Goal: Task Accomplishment & Management: Complete application form

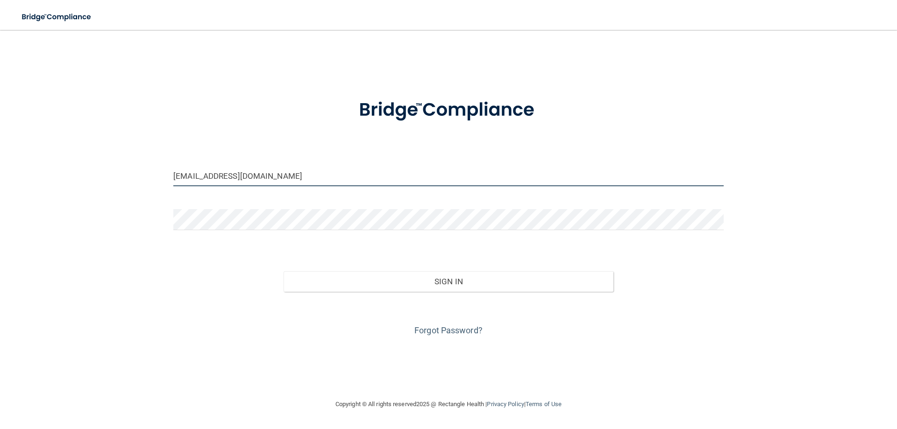
drag, startPoint x: 266, startPoint y: 176, endPoint x: 115, endPoint y: 183, distance: 151.0
click at [115, 183] on div "[EMAIL_ADDRESS][DOMAIN_NAME] Invalid email/password. You don't have permission …" at bounding box center [448, 214] width 859 height 350
type input "[EMAIL_ADDRESS][DOMAIN_NAME]"
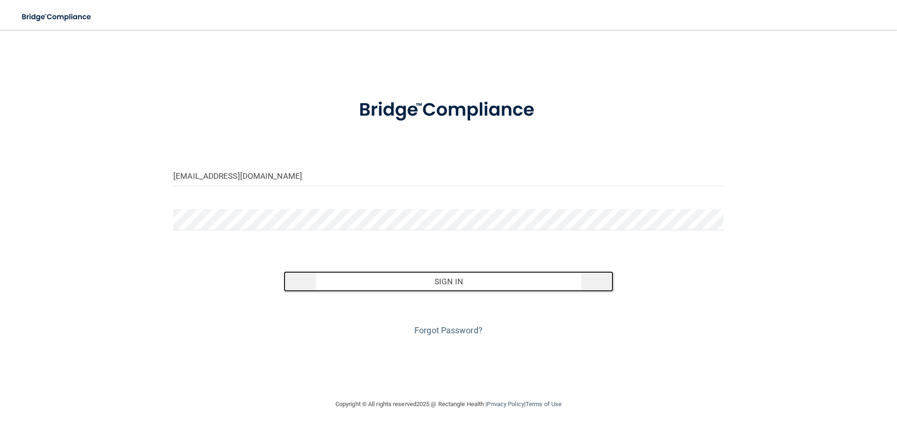
click at [463, 284] on button "Sign In" at bounding box center [449, 281] width 330 height 21
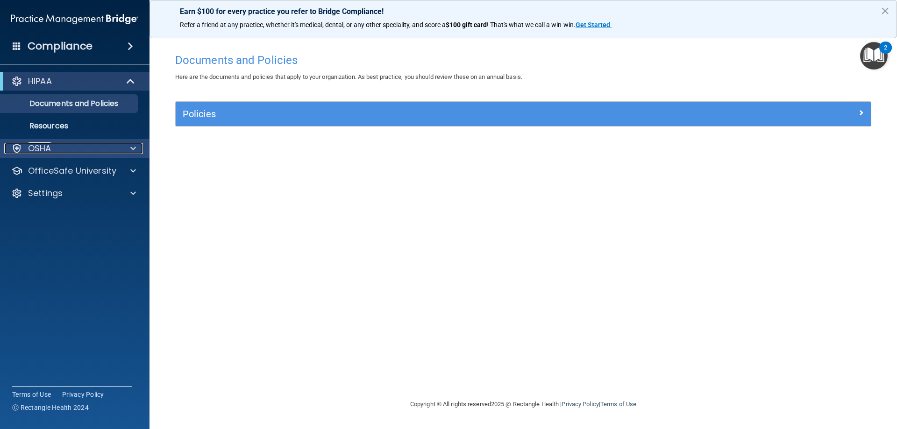
click at [48, 145] on p "OSHA" at bounding box center [39, 148] width 23 height 11
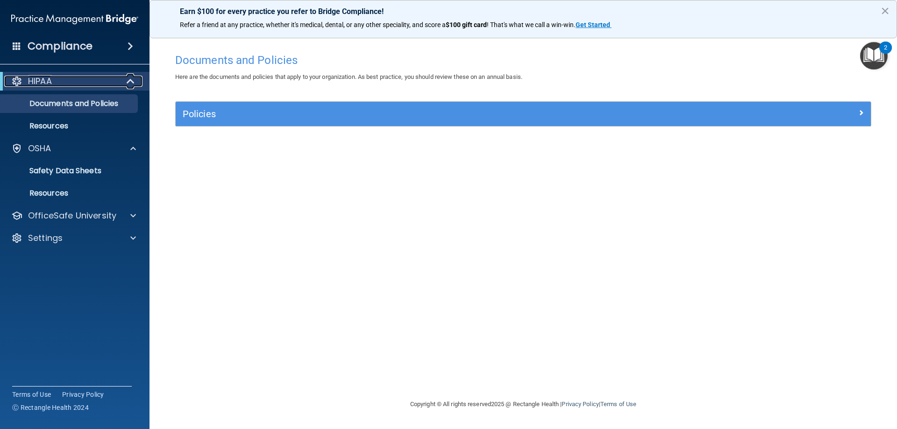
click at [107, 84] on div "HIPAA" at bounding box center [61, 81] width 115 height 11
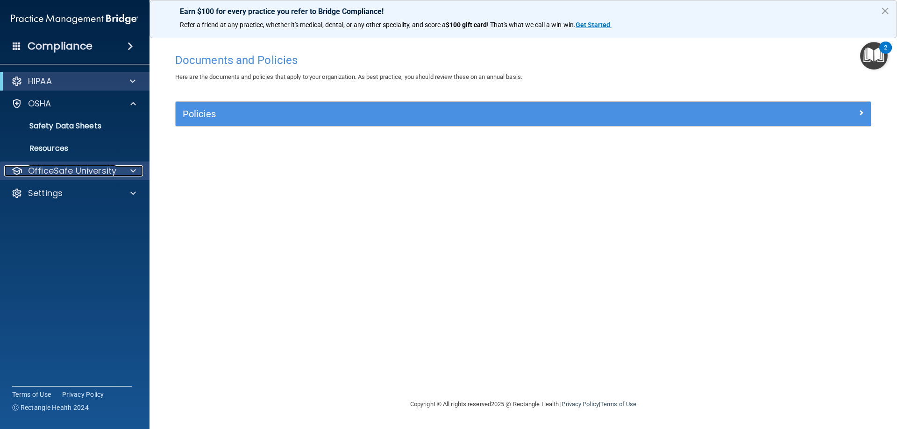
click at [131, 170] on span at bounding box center [133, 170] width 6 height 11
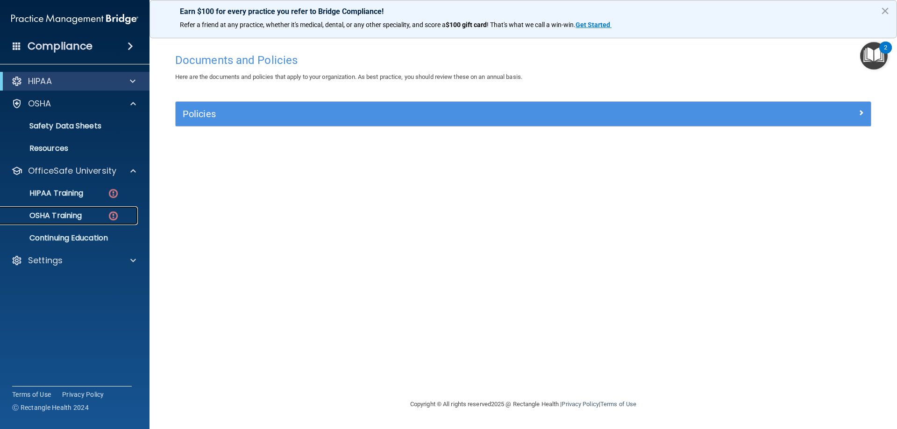
click at [82, 219] on p "OSHA Training" at bounding box center [44, 215] width 76 height 9
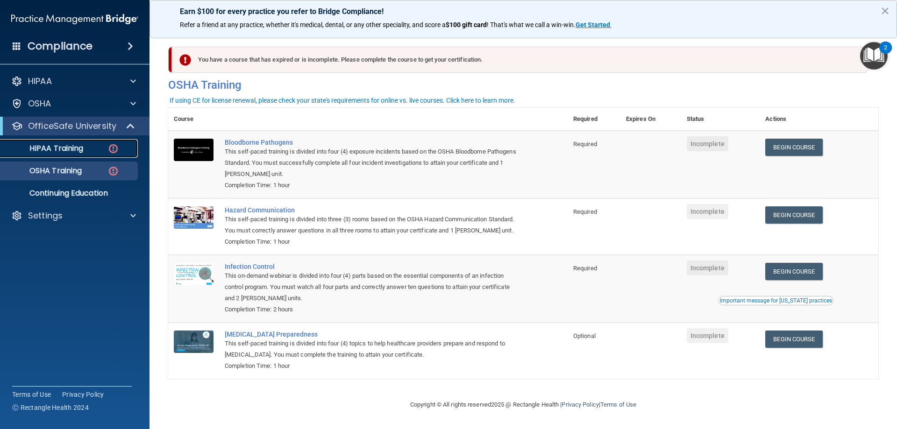
click at [114, 149] on img at bounding box center [113, 149] width 12 height 12
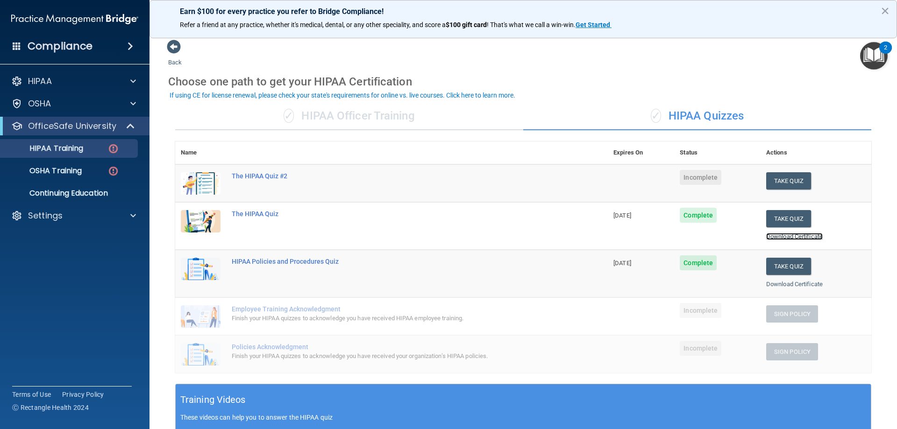
click at [785, 236] on link "Download Certificate" at bounding box center [794, 236] width 57 height 7
click at [782, 285] on link "Download Certificate" at bounding box center [794, 284] width 57 height 7
click at [785, 180] on button "Take Quiz" at bounding box center [788, 180] width 45 height 17
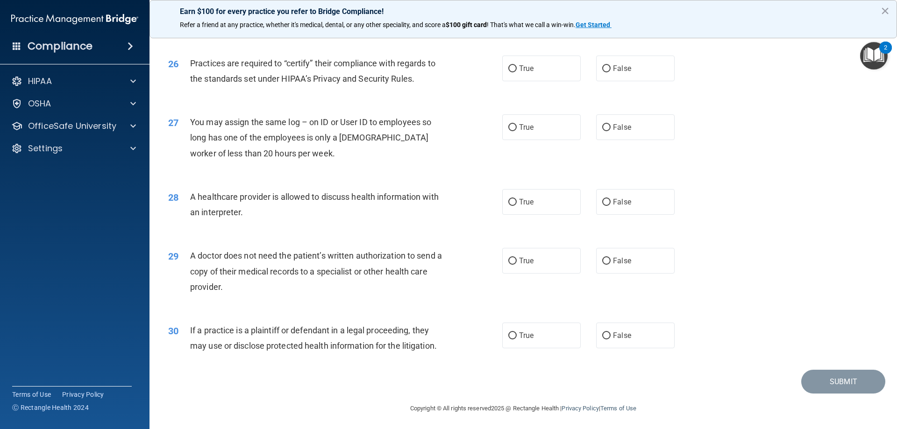
scroll to position [1745, 0]
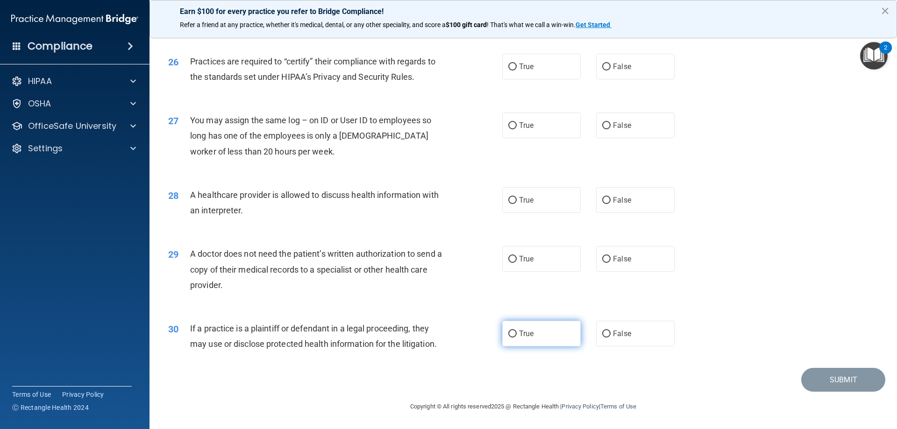
click at [509, 334] on input "True" at bounding box center [512, 334] width 8 height 7
radio input "true"
click at [512, 260] on input "True" at bounding box center [512, 259] width 8 height 7
radio input "true"
click at [510, 200] on input "True" at bounding box center [512, 200] width 8 height 7
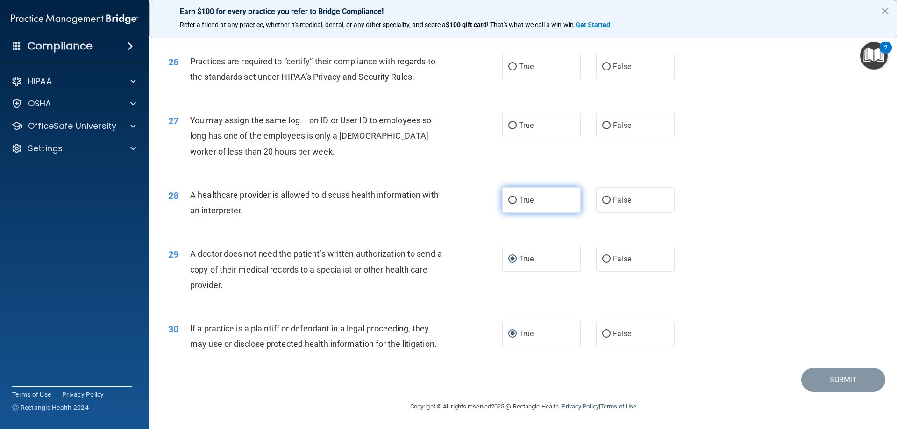
radio input "true"
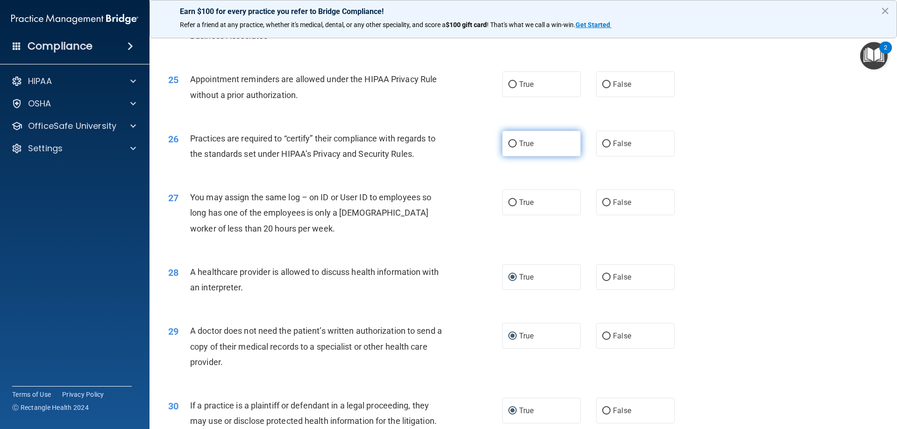
scroll to position [1652, 0]
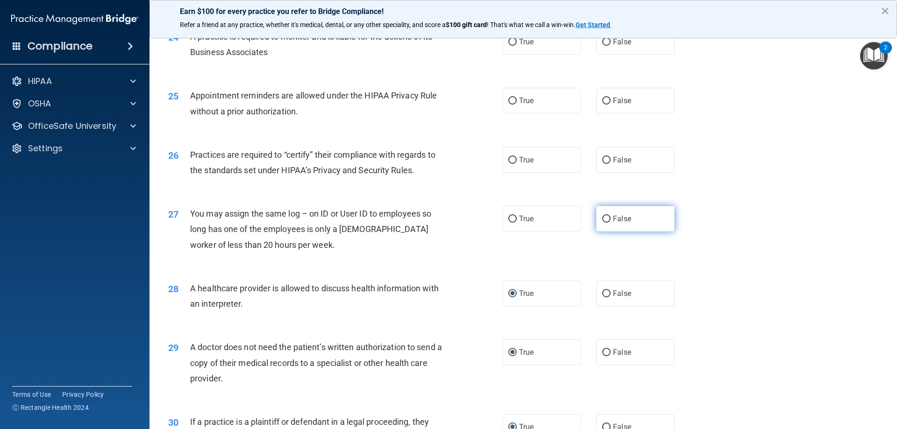
click at [607, 220] on label "False" at bounding box center [635, 219] width 78 height 26
click at [607, 220] on input "False" at bounding box center [606, 219] width 8 height 7
radio input "true"
click at [510, 99] on input "True" at bounding box center [512, 101] width 8 height 7
radio input "true"
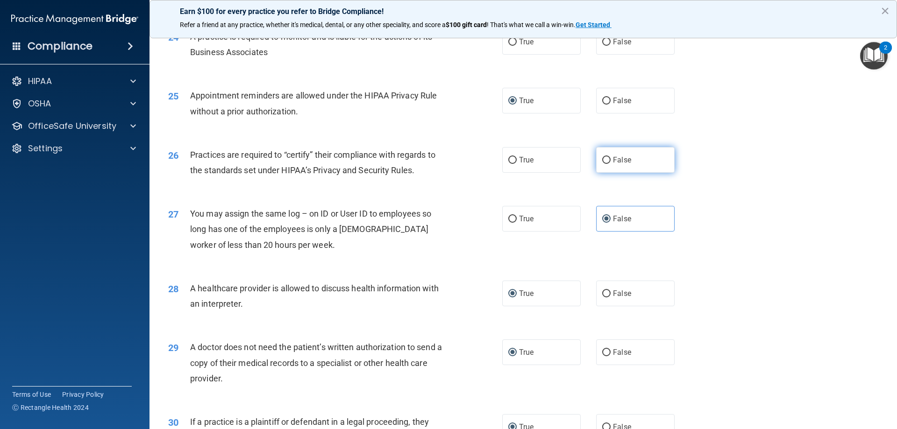
click at [602, 158] on input "False" at bounding box center [606, 160] width 8 height 7
radio input "true"
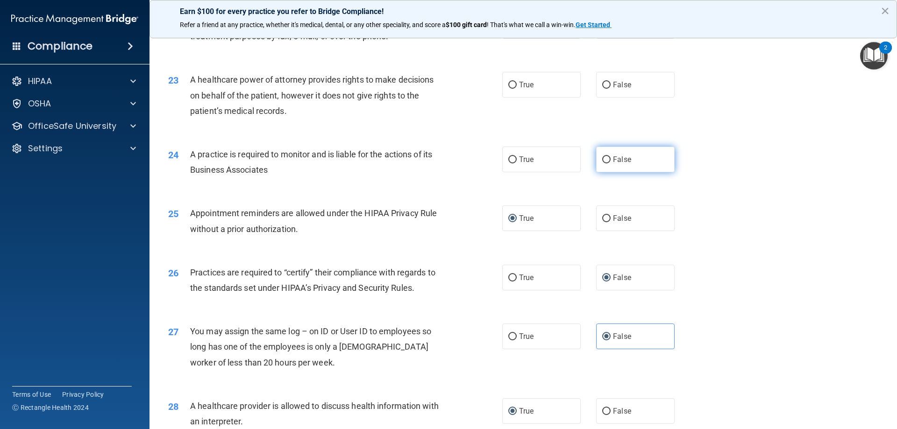
scroll to position [1512, 0]
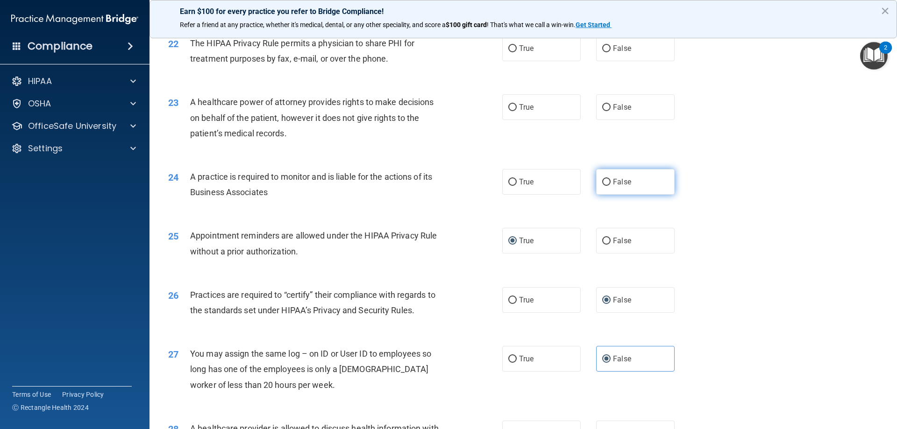
click at [608, 184] on label "False" at bounding box center [635, 182] width 78 height 26
click at [608, 184] on input "False" at bounding box center [606, 182] width 8 height 7
radio input "true"
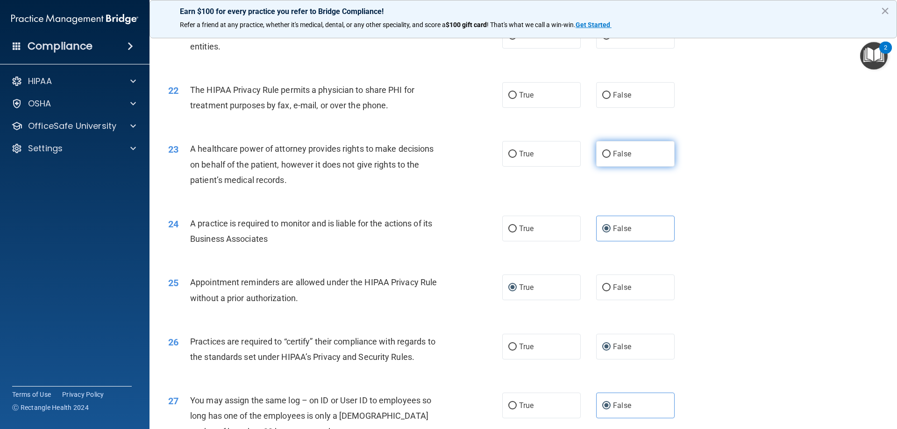
click at [602, 151] on input "False" at bounding box center [606, 154] width 8 height 7
radio input "true"
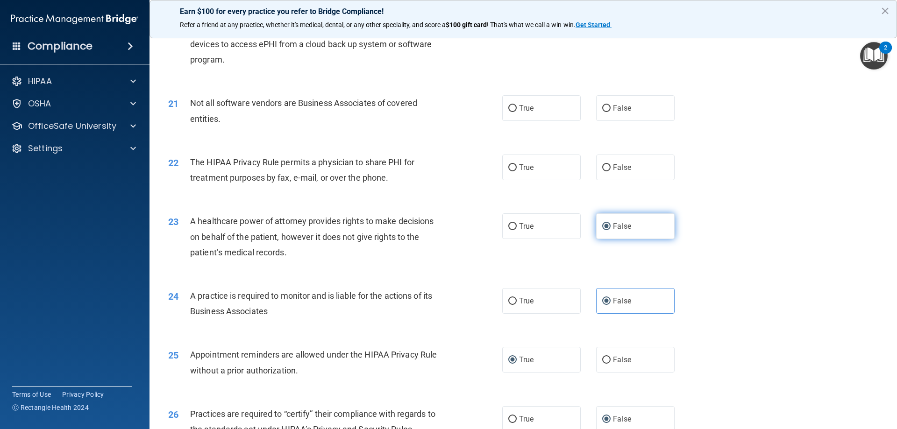
scroll to position [1371, 0]
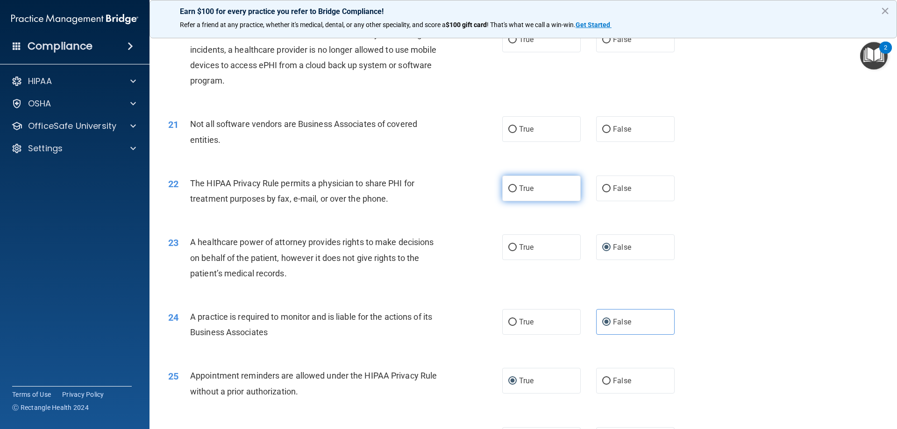
click at [508, 187] on input "True" at bounding box center [512, 188] width 8 height 7
radio input "true"
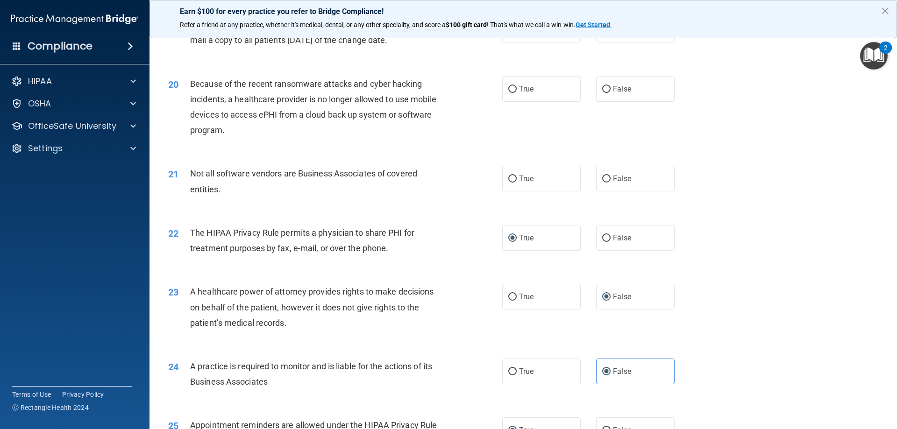
scroll to position [1278, 0]
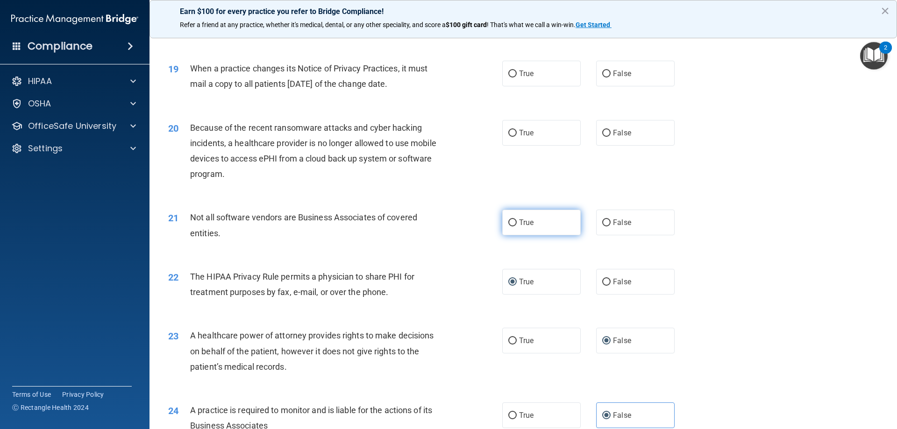
click at [511, 224] on input "True" at bounding box center [512, 223] width 8 height 7
radio input "true"
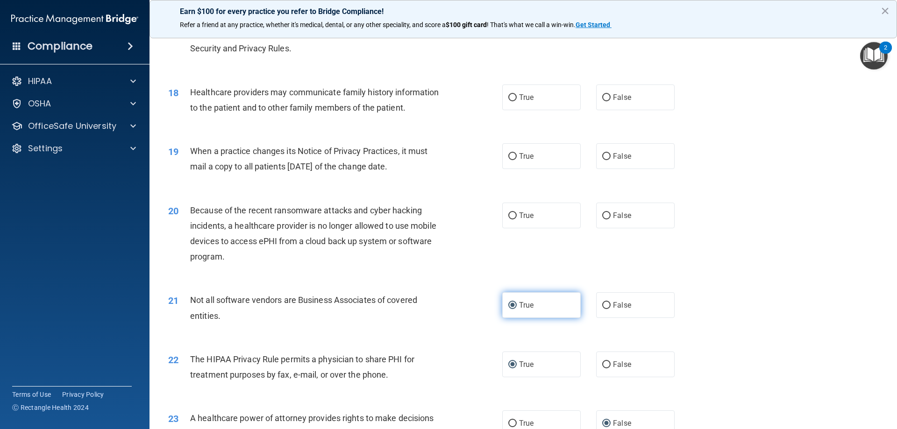
scroll to position [1185, 0]
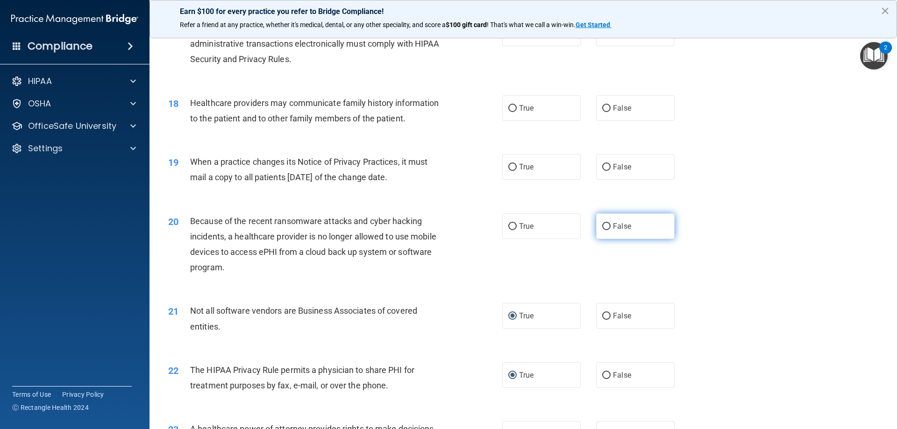
click at [606, 226] on input "False" at bounding box center [606, 226] width 8 height 7
radio input "true"
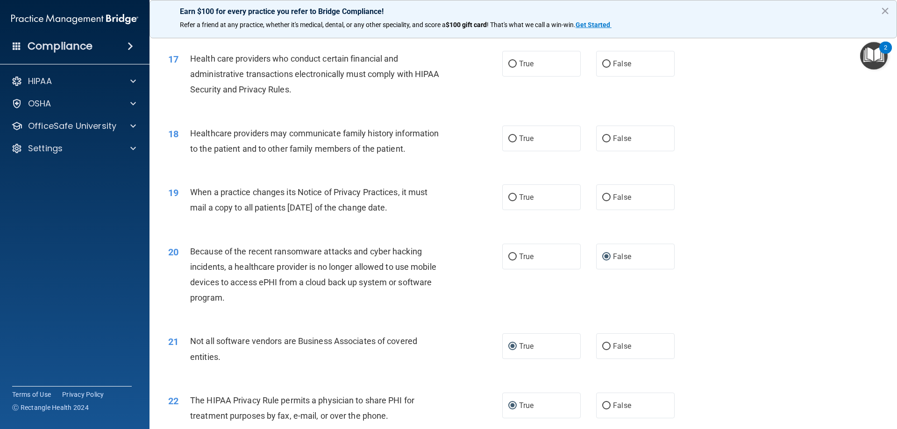
scroll to position [1138, 0]
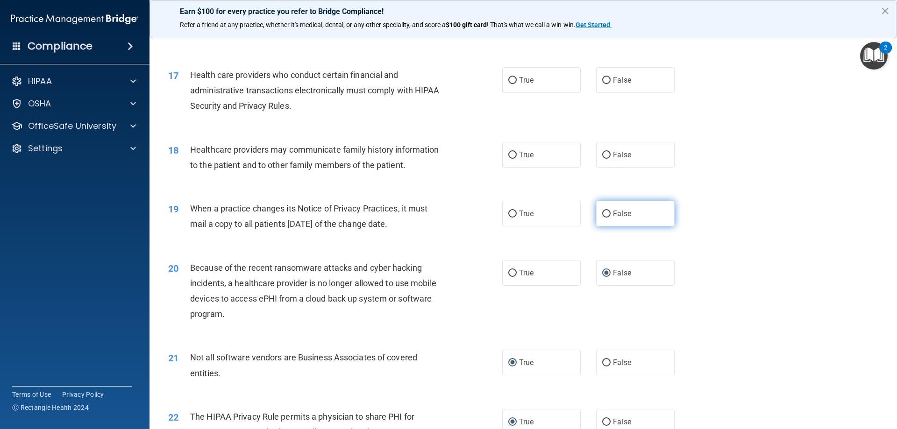
click at [603, 212] on input "False" at bounding box center [606, 214] width 8 height 7
radio input "true"
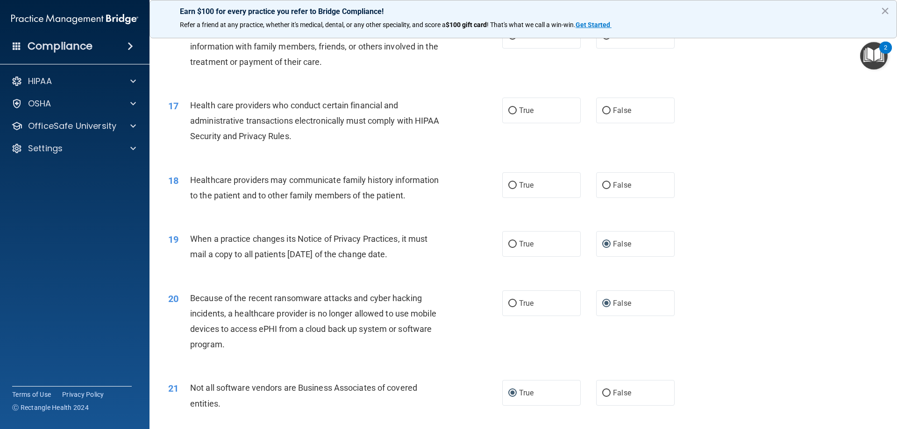
scroll to position [1091, 0]
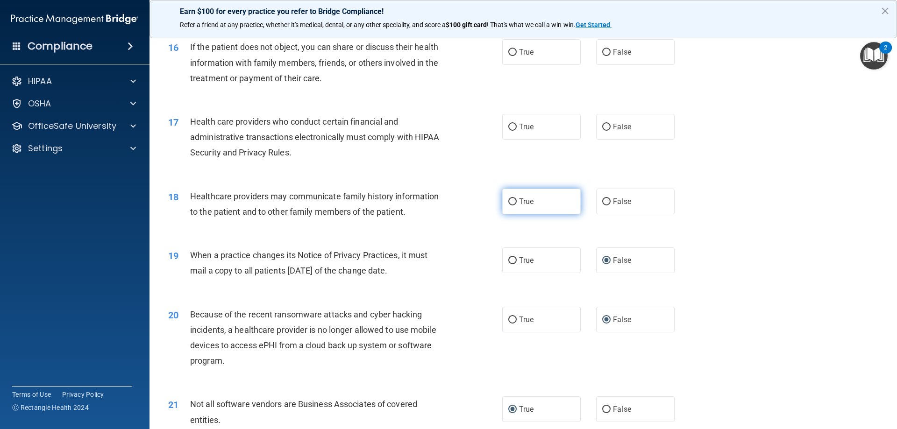
click at [512, 203] on input "True" at bounding box center [512, 202] width 8 height 7
radio input "true"
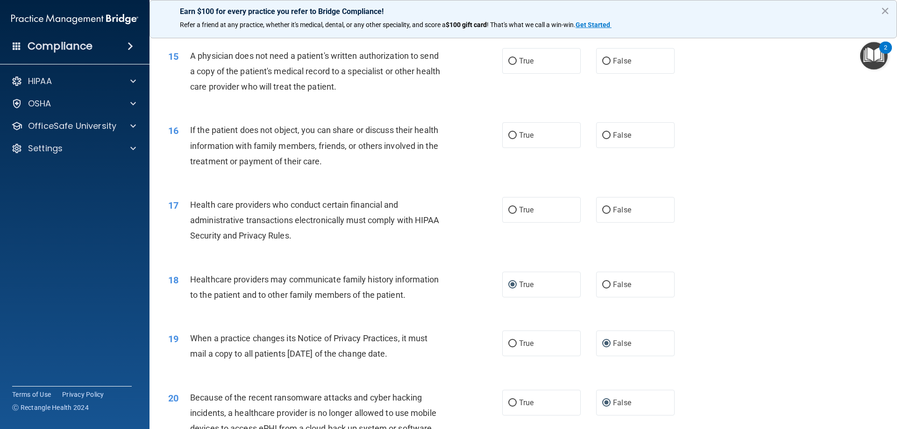
scroll to position [998, 0]
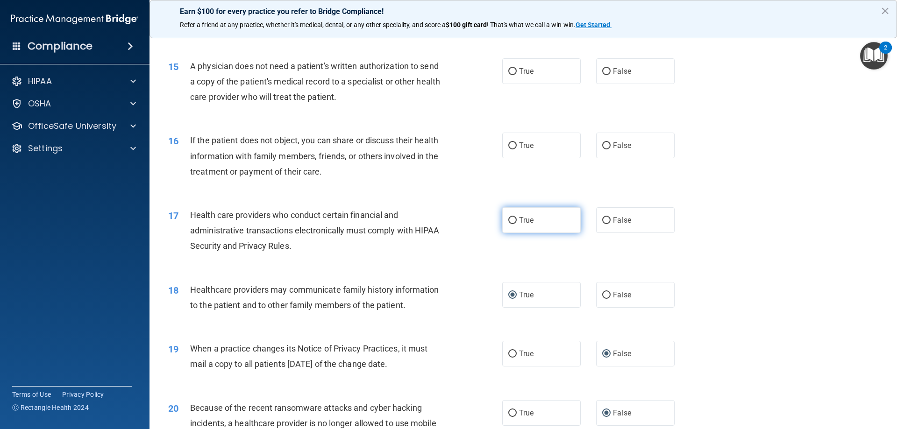
click at [509, 218] on input "True" at bounding box center [512, 220] width 8 height 7
radio input "true"
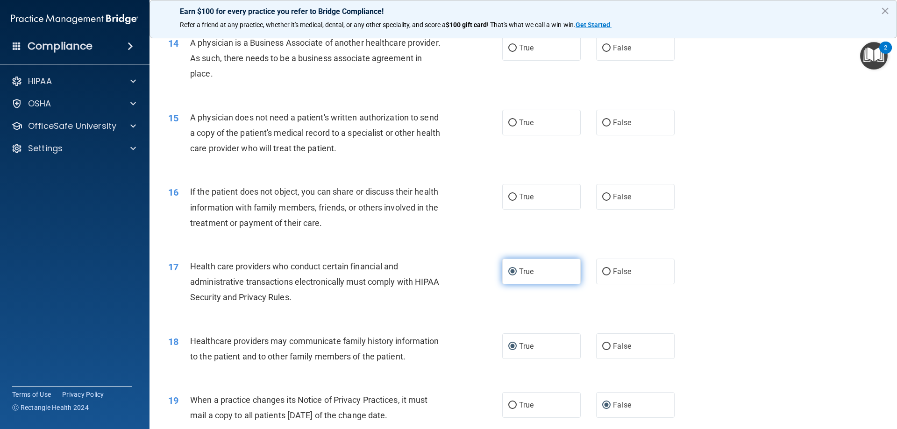
scroll to position [904, 0]
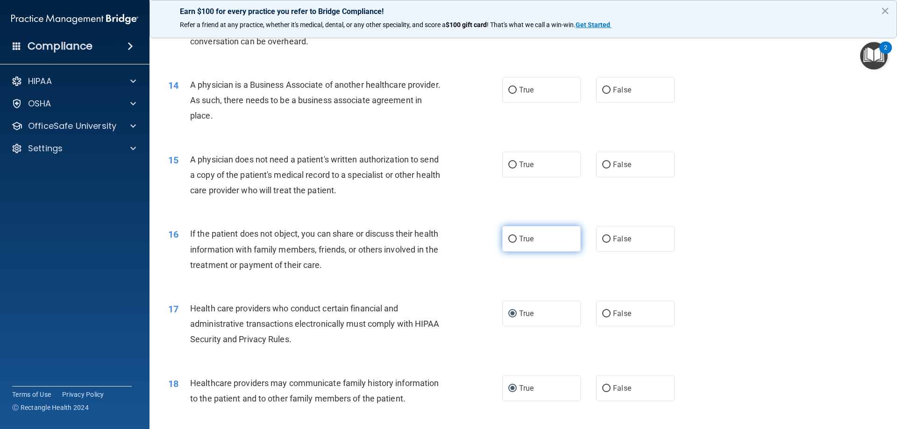
click at [511, 238] on input "True" at bounding box center [512, 239] width 8 height 7
radio input "true"
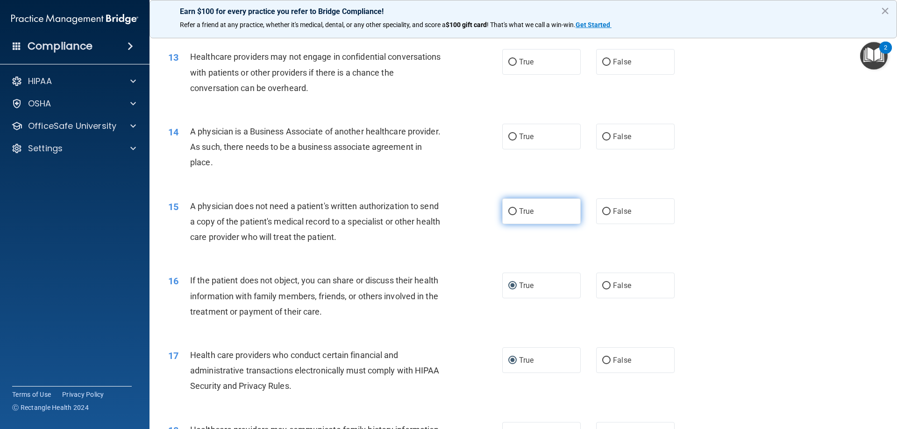
click at [508, 209] on input "True" at bounding box center [512, 211] width 8 height 7
radio input "true"
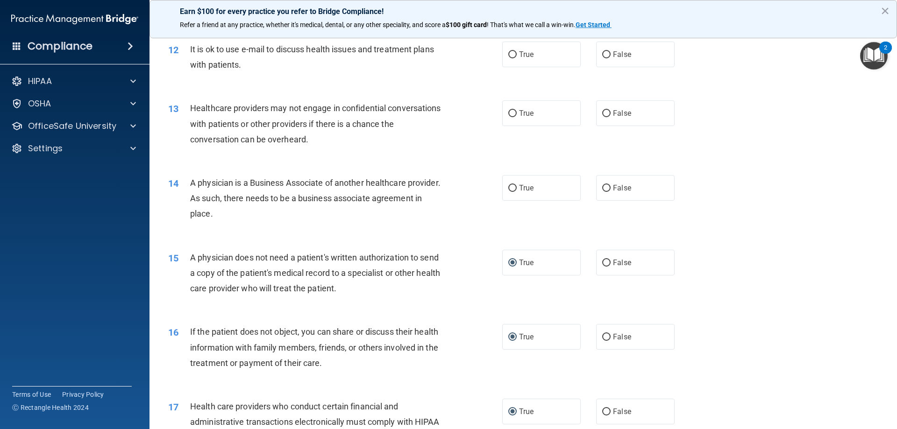
scroll to position [764, 0]
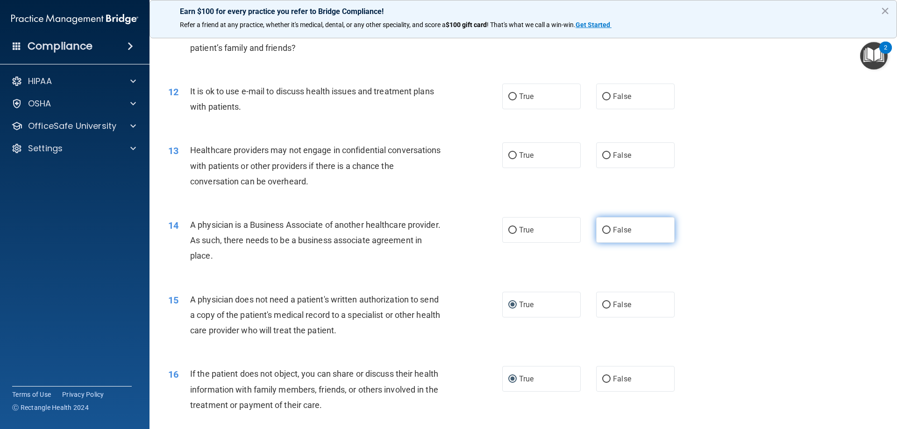
click at [606, 232] on label "False" at bounding box center [635, 230] width 78 height 26
click at [606, 232] on input "False" at bounding box center [606, 230] width 8 height 7
radio input "true"
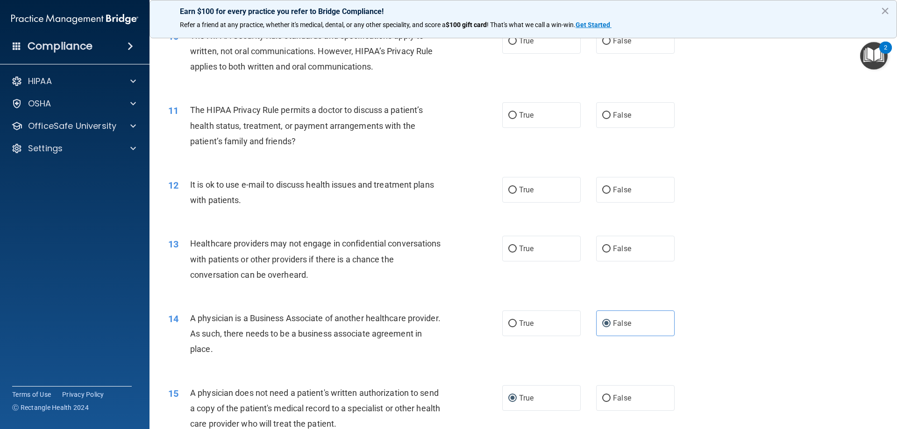
scroll to position [717, 0]
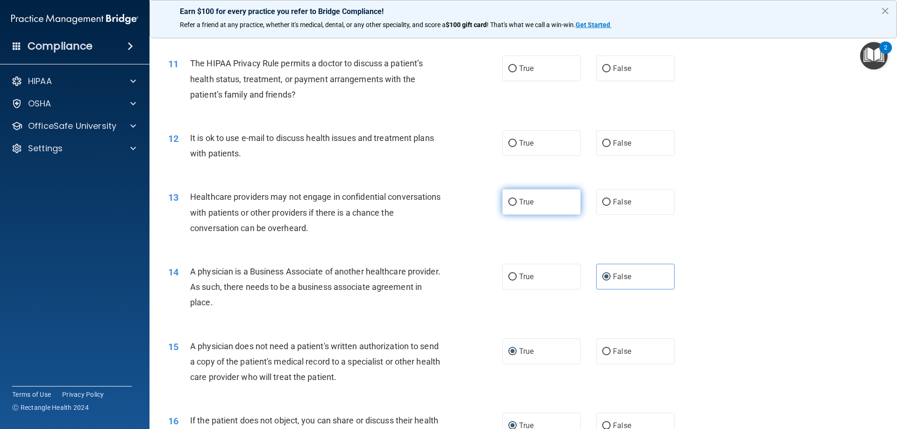
click at [510, 204] on input "True" at bounding box center [512, 202] width 8 height 7
radio input "true"
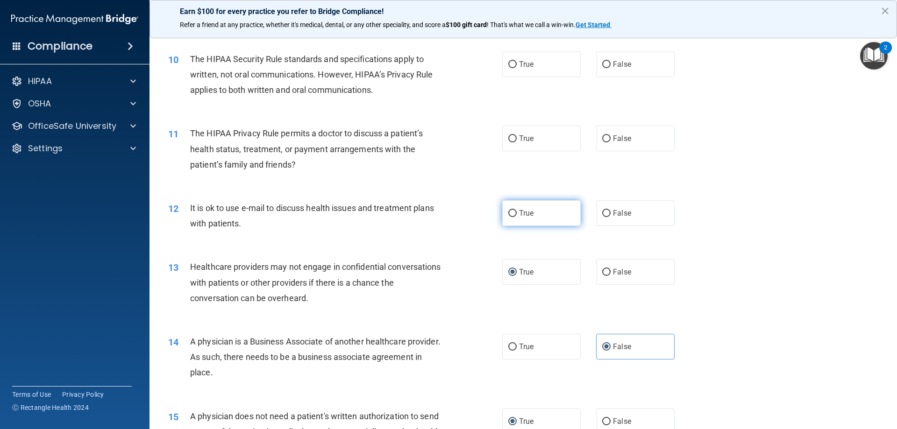
scroll to position [624, 0]
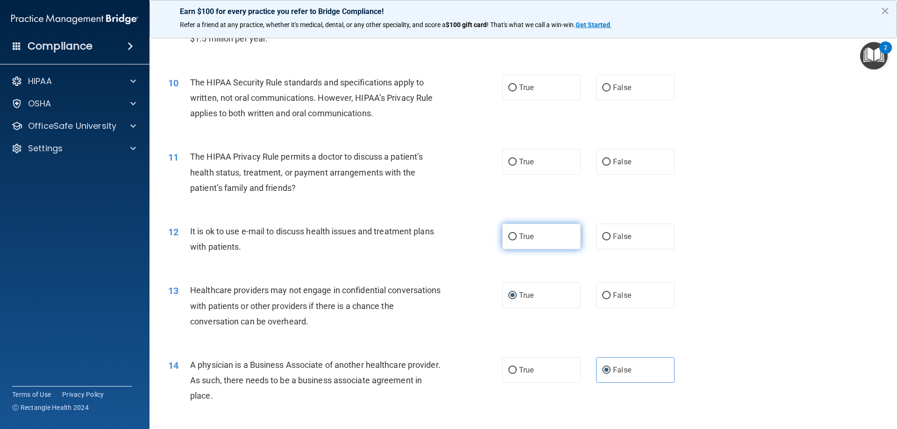
click at [511, 238] on input "True" at bounding box center [512, 237] width 8 height 7
radio input "true"
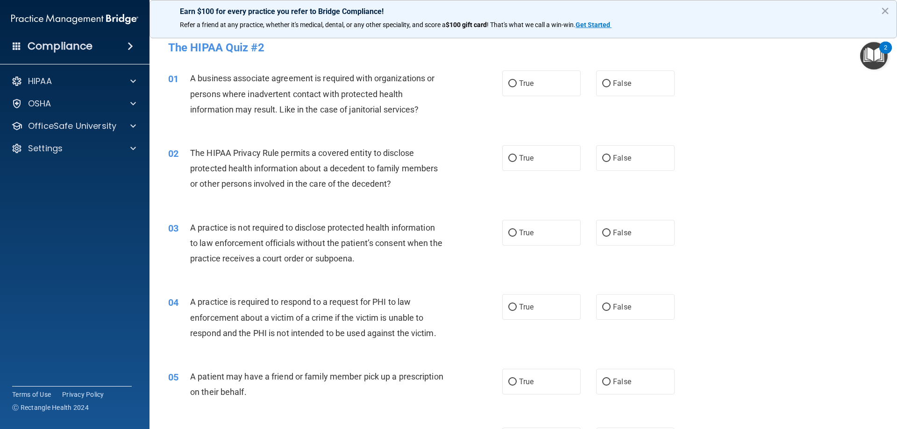
scroll to position [0, 0]
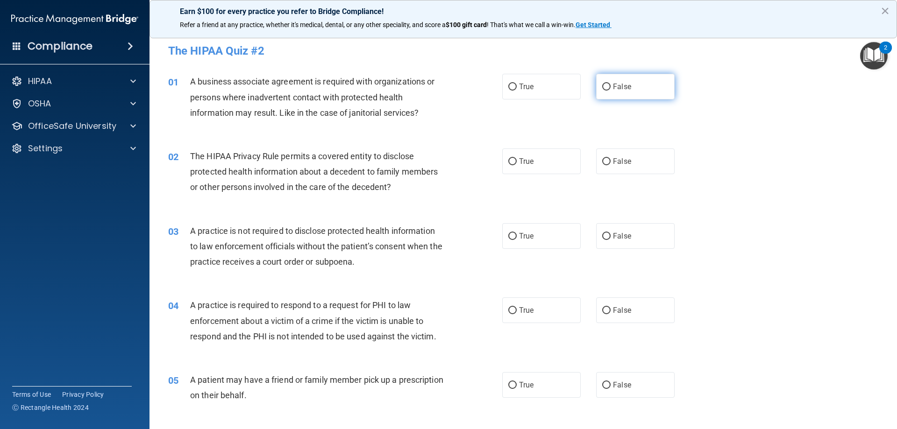
click at [604, 87] on input "False" at bounding box center [606, 87] width 8 height 7
radio input "true"
click at [509, 164] on input "True" at bounding box center [512, 161] width 8 height 7
radio input "true"
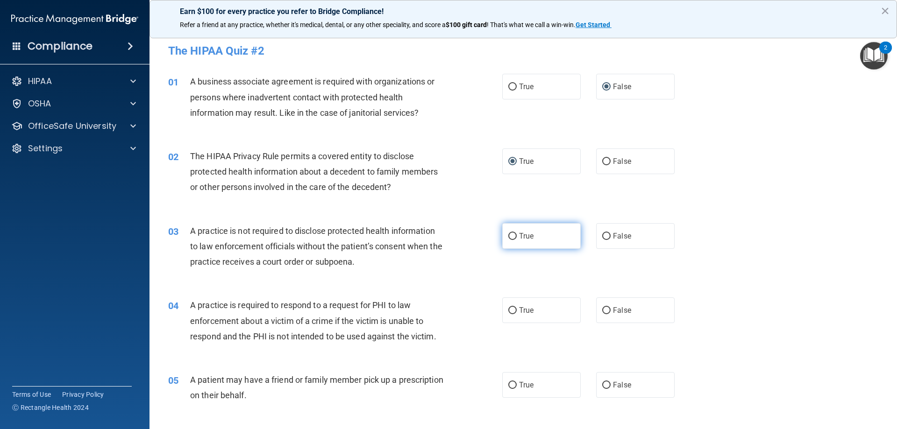
click at [509, 237] on input "True" at bounding box center [512, 236] width 8 height 7
radio input "true"
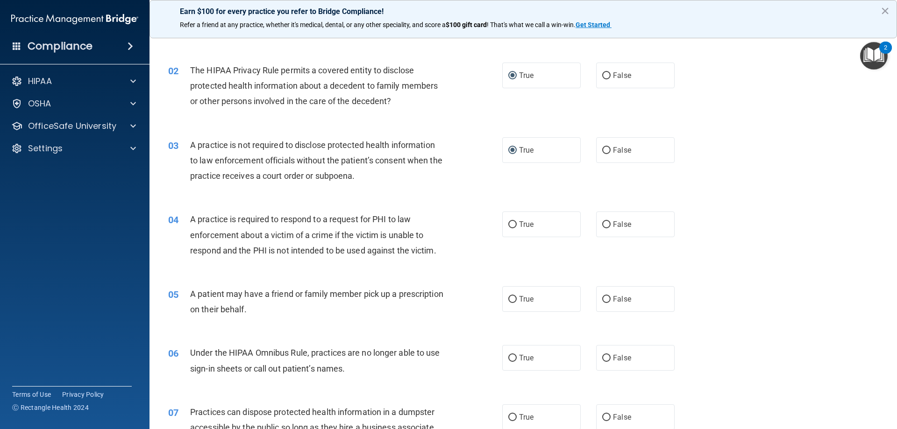
scroll to position [93, 0]
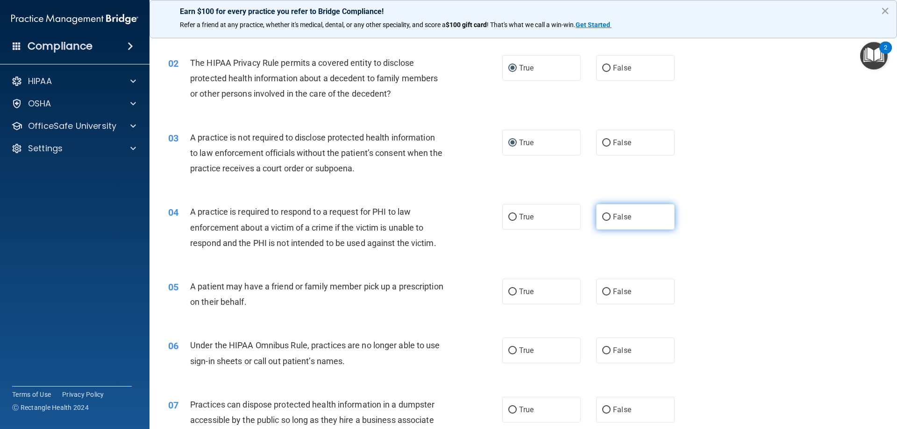
click at [603, 215] on input "False" at bounding box center [606, 217] width 8 height 7
radio input "true"
click at [508, 291] on input "True" at bounding box center [512, 292] width 8 height 7
radio input "true"
click at [604, 352] on input "False" at bounding box center [606, 351] width 8 height 7
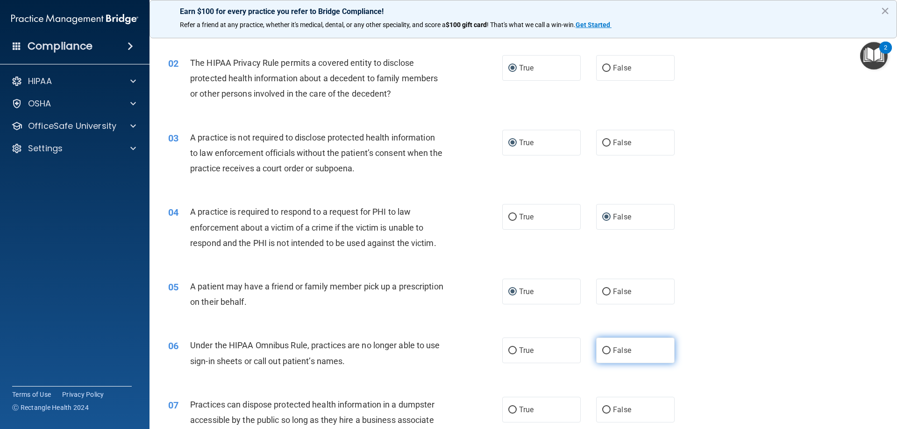
radio input "true"
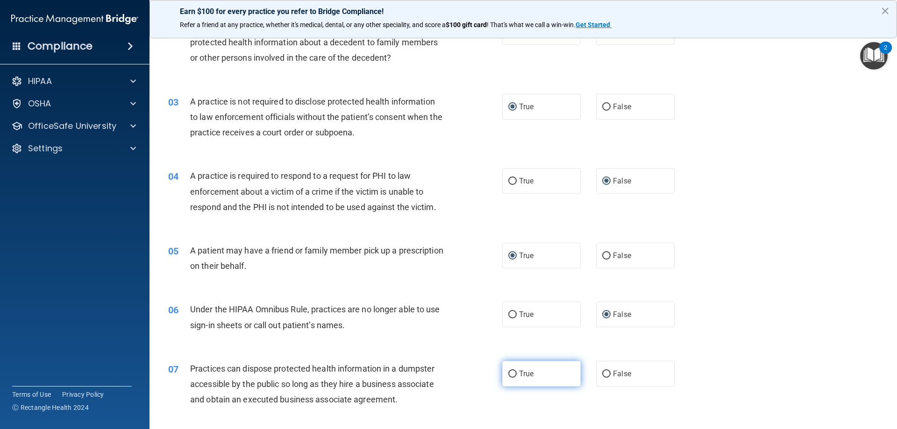
scroll to position [140, 0]
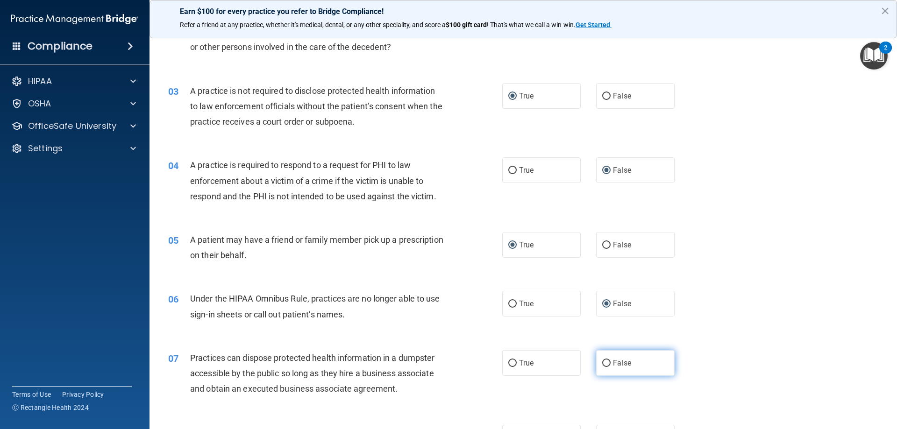
click at [602, 363] on input "False" at bounding box center [606, 363] width 8 height 7
radio input "true"
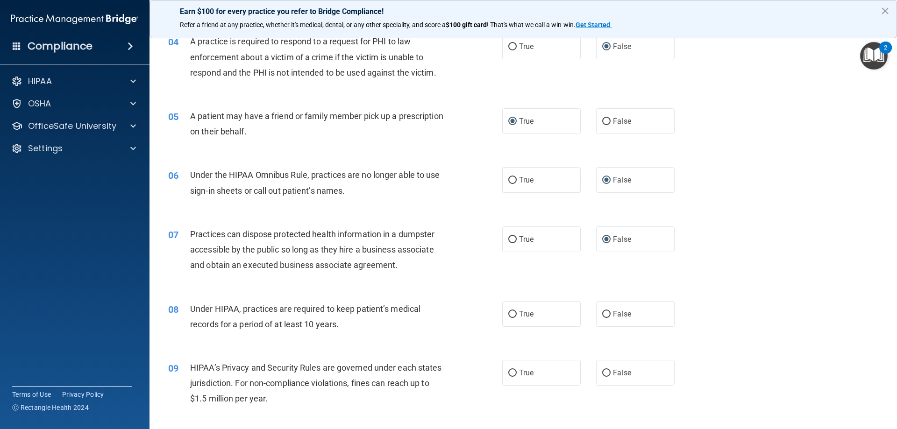
scroll to position [280, 0]
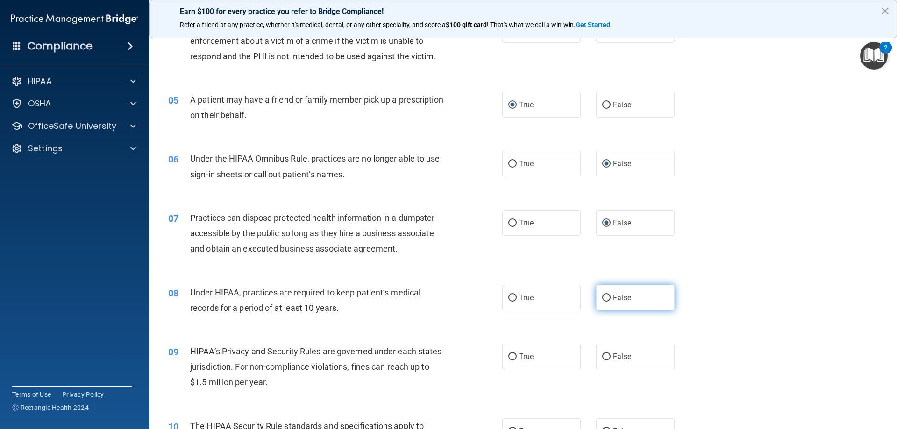
click at [602, 296] on input "False" at bounding box center [606, 298] width 8 height 7
radio input "true"
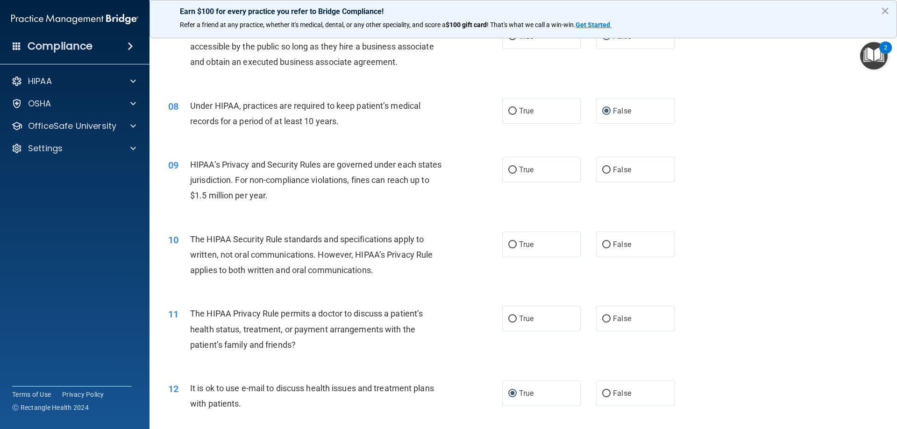
scroll to position [514, 0]
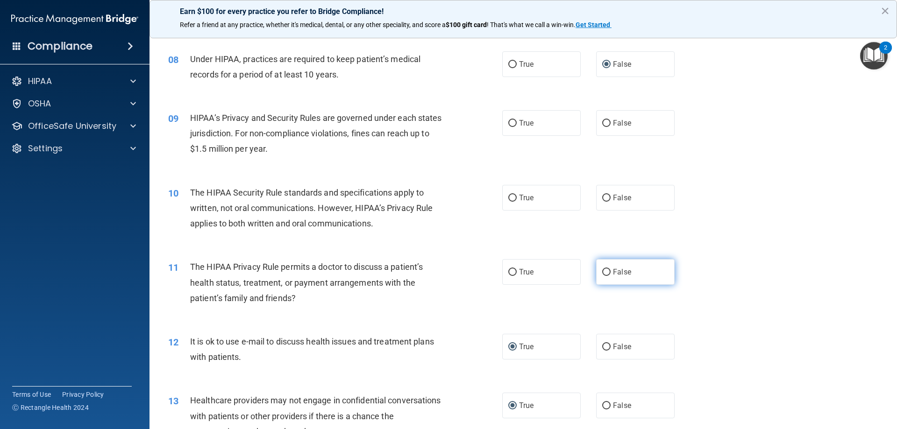
click at [602, 272] on input "False" at bounding box center [606, 272] width 8 height 7
radio input "true"
click at [514, 196] on label "True" at bounding box center [541, 198] width 78 height 26
click at [514, 196] on input "True" at bounding box center [512, 198] width 8 height 7
radio input "true"
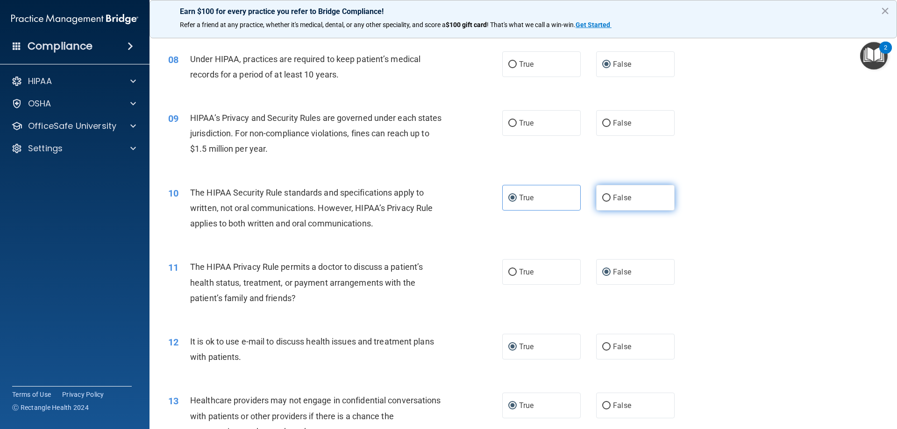
click at [603, 199] on input "False" at bounding box center [606, 198] width 8 height 7
radio input "true"
radio input "false"
click at [512, 124] on input "True" at bounding box center [512, 123] width 8 height 7
radio input "true"
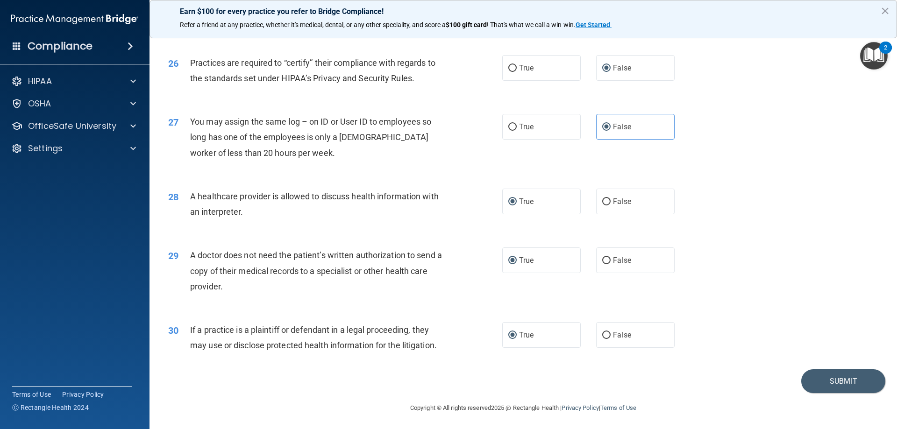
scroll to position [1745, 0]
click at [831, 380] on button "Submit" at bounding box center [843, 380] width 84 height 24
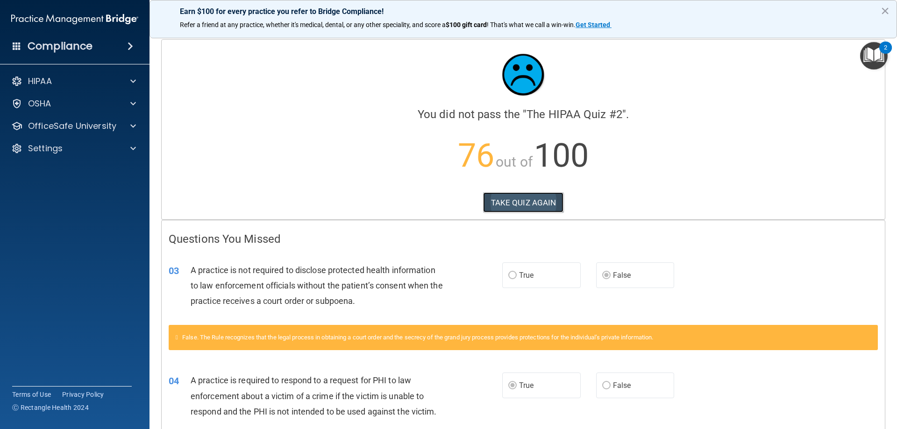
click at [514, 202] on button "TAKE QUIZ AGAIN" at bounding box center [523, 202] width 81 height 21
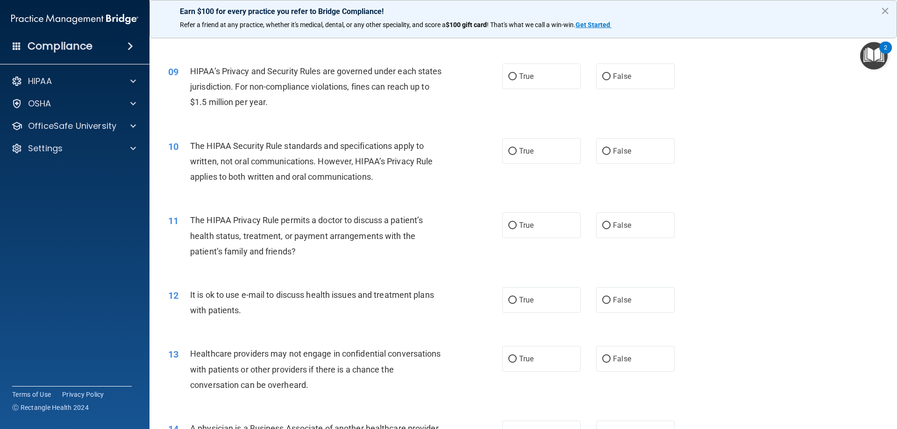
scroll to position [607, 0]
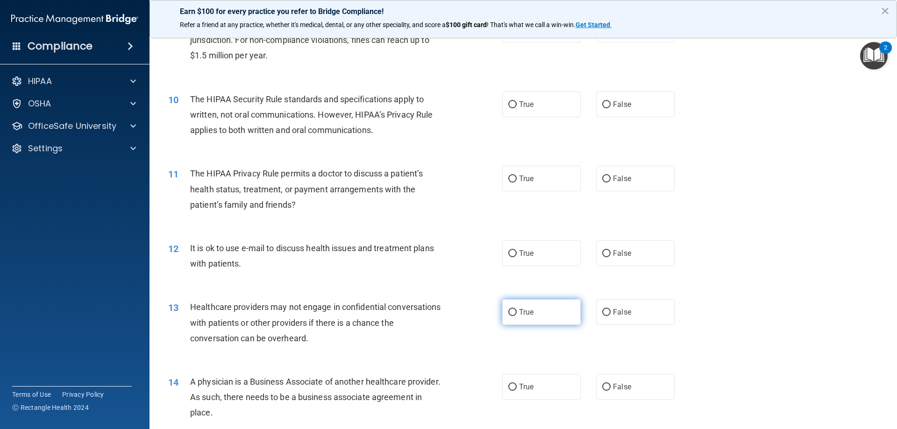
click at [509, 311] on input "True" at bounding box center [512, 312] width 8 height 7
radio input "true"
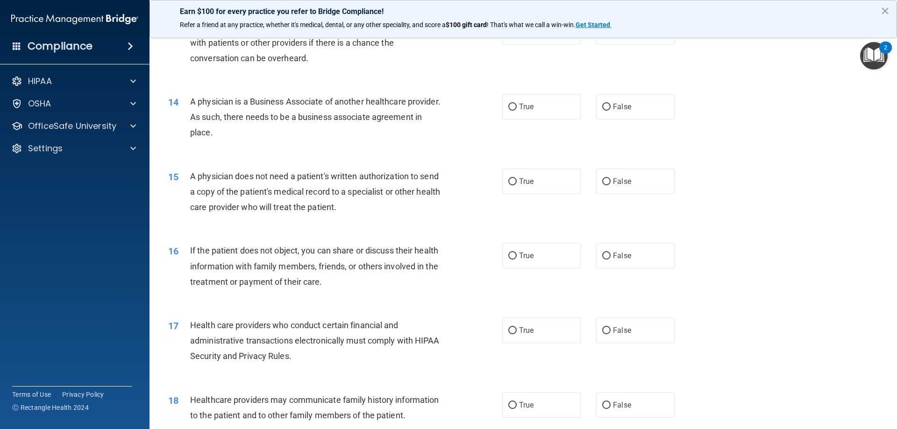
scroll to position [934, 0]
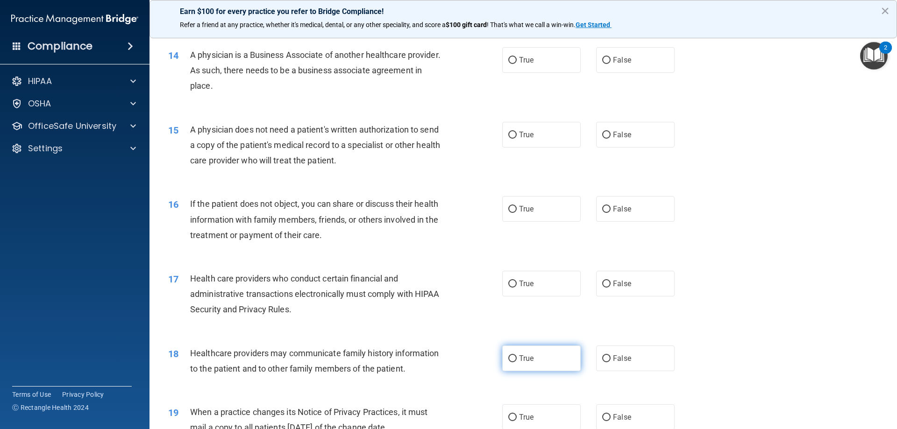
click at [512, 363] on label "True" at bounding box center [541, 359] width 78 height 26
click at [512, 362] on input "True" at bounding box center [512, 358] width 8 height 7
radio input "true"
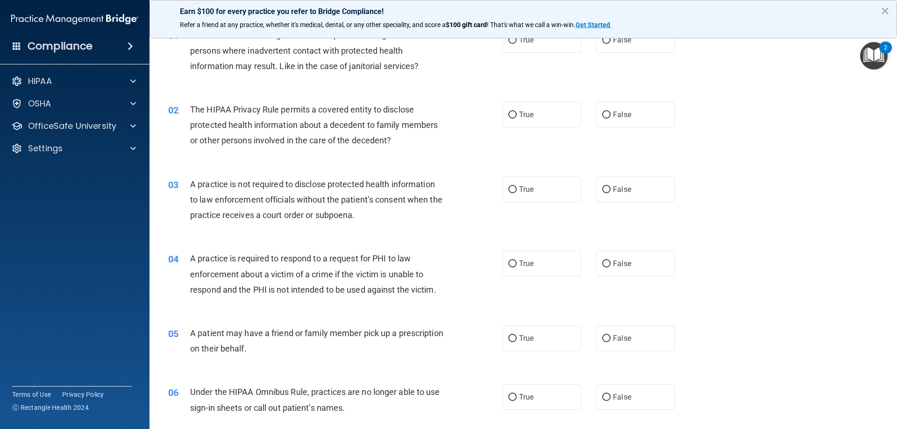
scroll to position [0, 0]
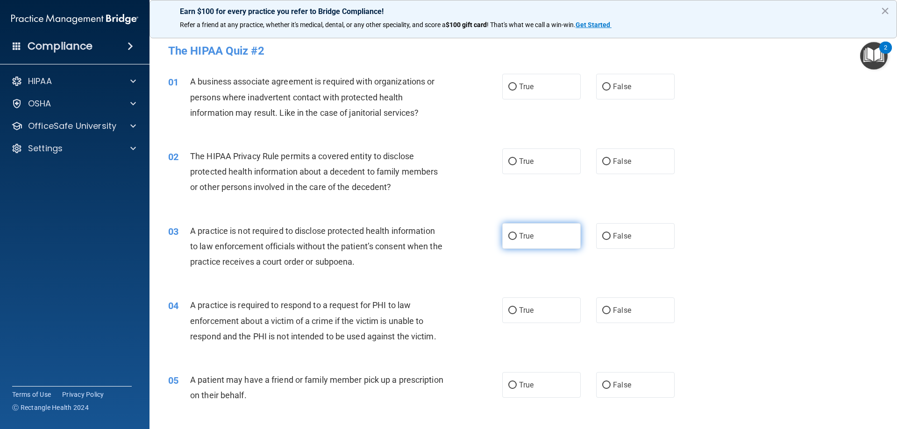
click at [510, 234] on input "True" at bounding box center [512, 236] width 8 height 7
radio input "true"
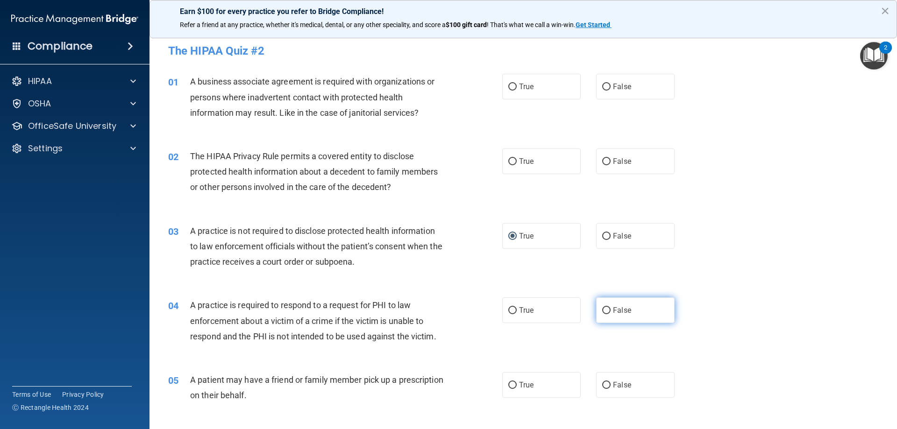
click at [604, 316] on label "False" at bounding box center [635, 311] width 78 height 26
click at [604, 314] on input "False" at bounding box center [606, 310] width 8 height 7
radio input "true"
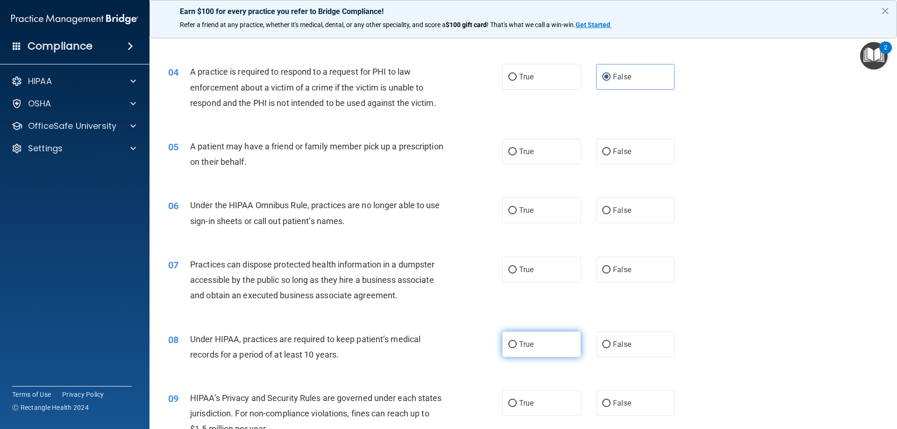
scroll to position [280, 0]
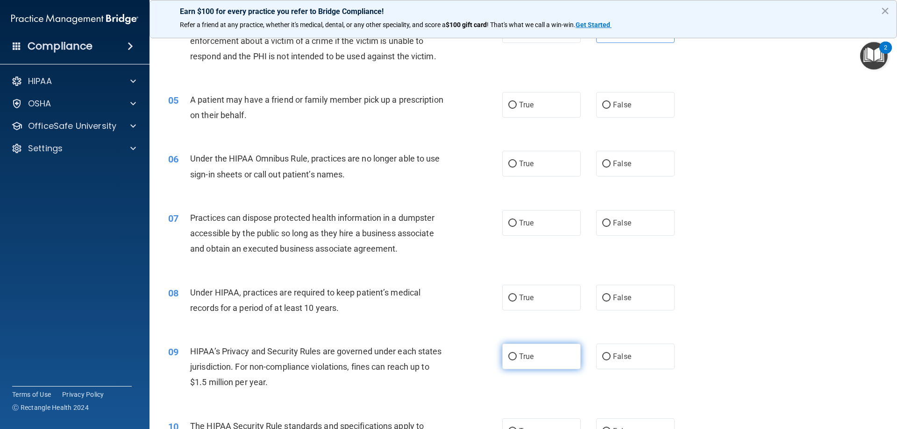
click at [508, 359] on input "True" at bounding box center [512, 357] width 8 height 7
radio input "true"
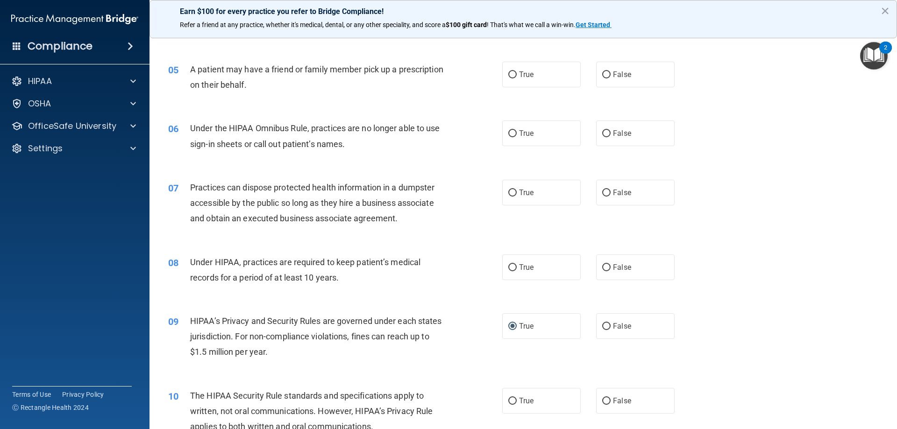
scroll to position [327, 0]
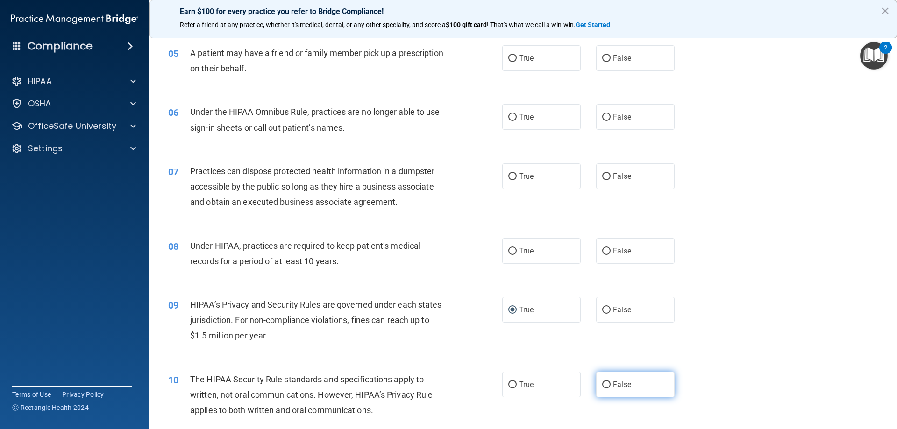
click at [602, 387] on input "False" at bounding box center [606, 385] width 8 height 7
radio input "true"
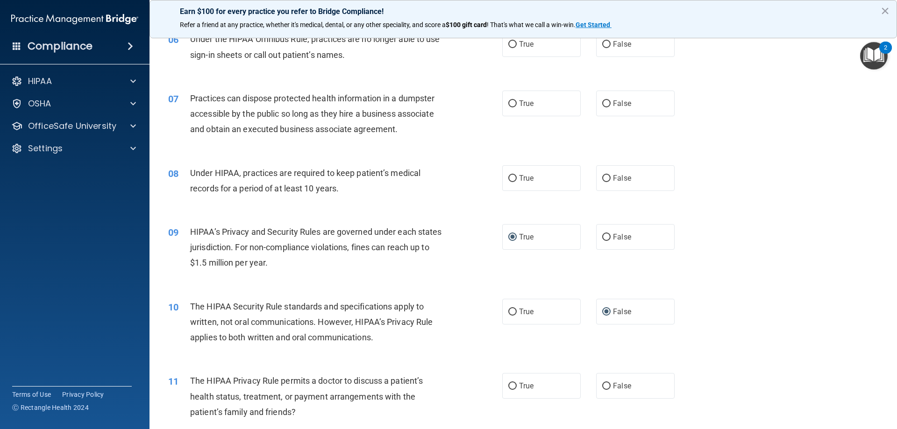
scroll to position [420, 0]
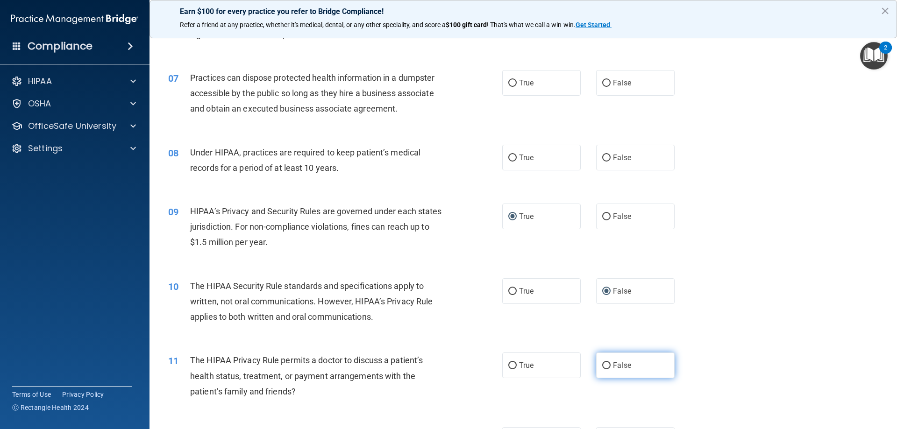
click at [602, 366] on input "False" at bounding box center [606, 365] width 8 height 7
radio input "true"
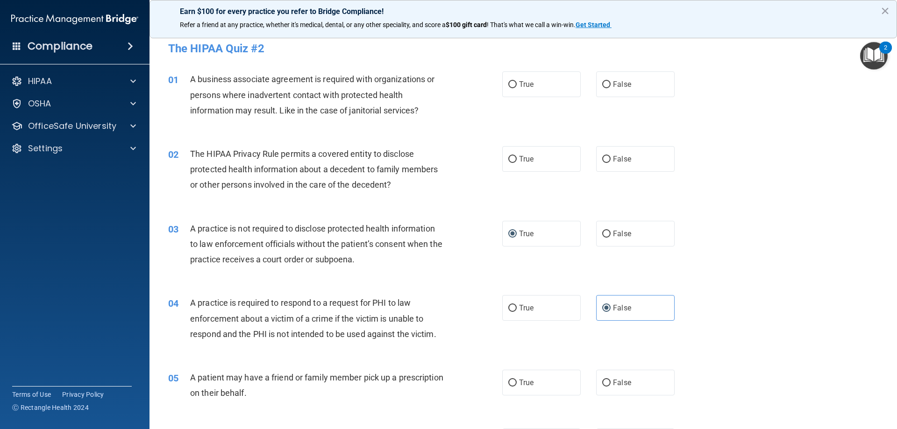
scroll to position [0, 0]
